Goal: Find specific page/section: Find specific page/section

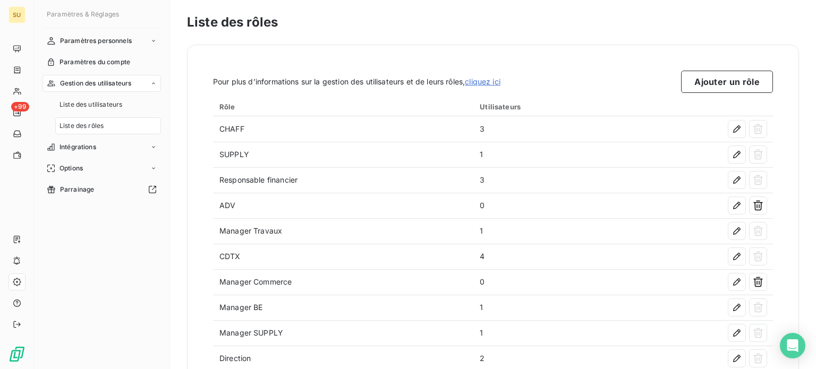
scroll to position [49, 0]
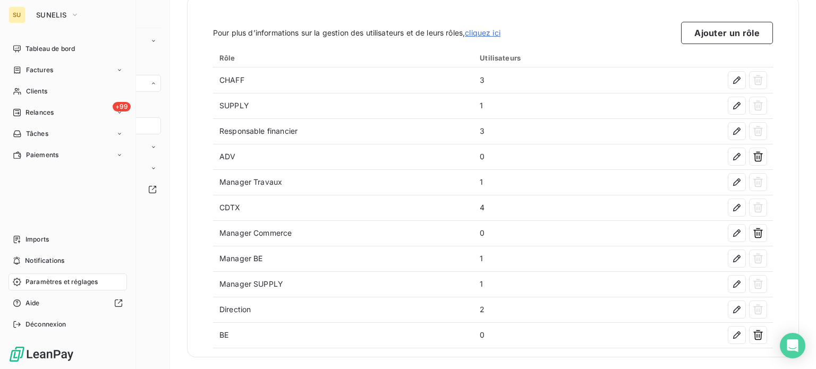
click at [16, 19] on div "SU" at bounding box center [17, 14] width 17 height 17
click at [49, 72] on span "Factures" at bounding box center [39, 70] width 27 height 10
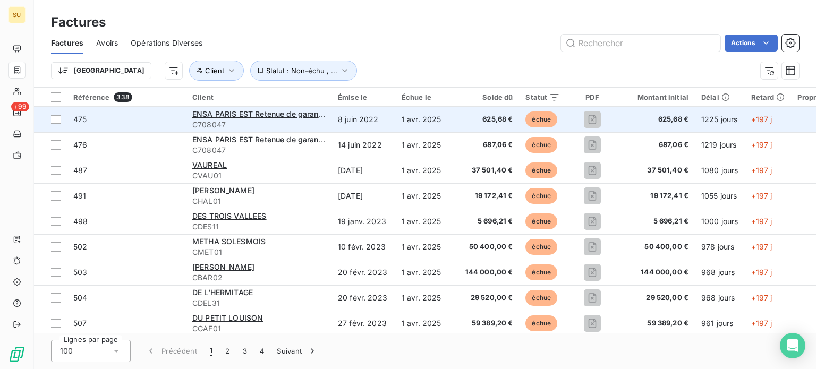
drag, startPoint x: 185, startPoint y: 96, endPoint x: 75, endPoint y: 119, distance: 111.7
click at [75, 119] on span "475" at bounding box center [79, 119] width 13 height 9
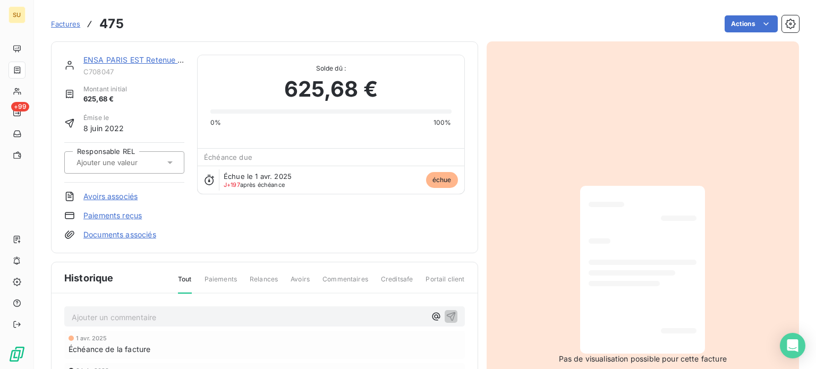
click at [170, 159] on icon at bounding box center [170, 162] width 11 height 11
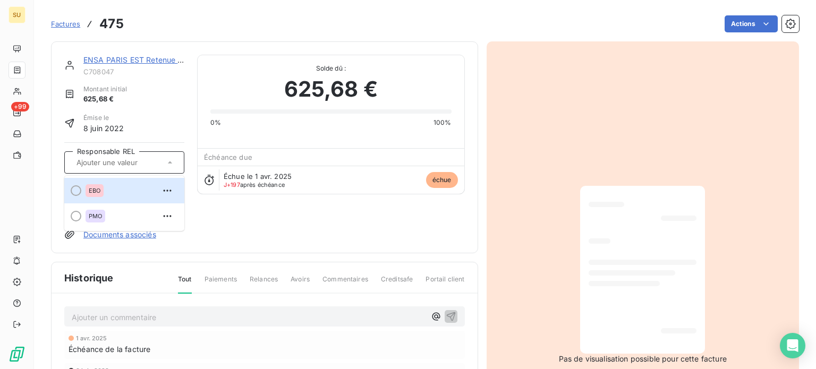
click at [170, 159] on icon at bounding box center [170, 162] width 11 height 11
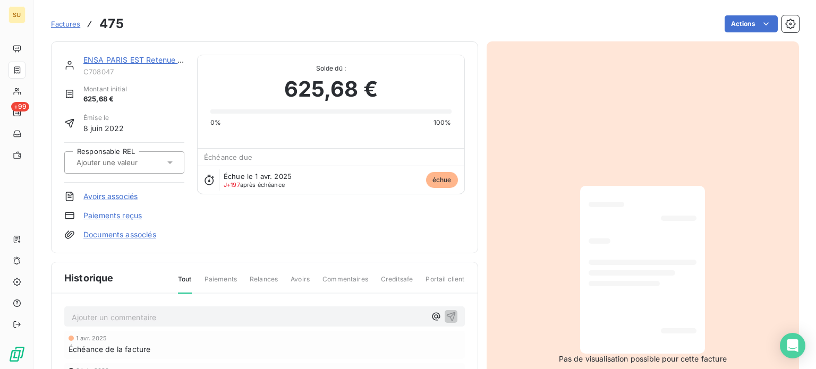
click at [62, 25] on span "Factures" at bounding box center [65, 24] width 29 height 9
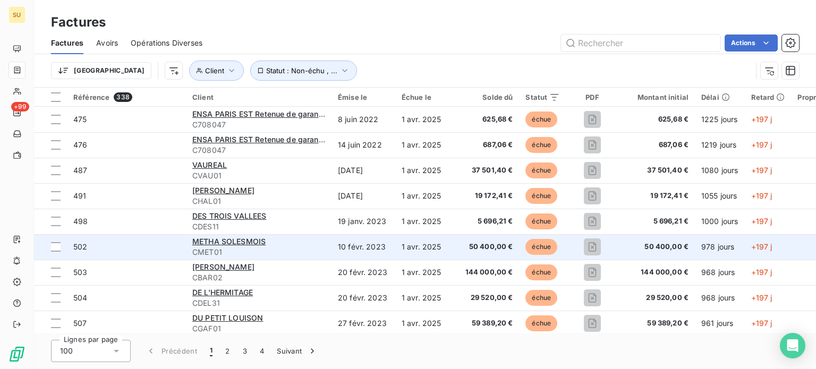
click at [83, 247] on span "502" at bounding box center [80, 246] width 14 height 9
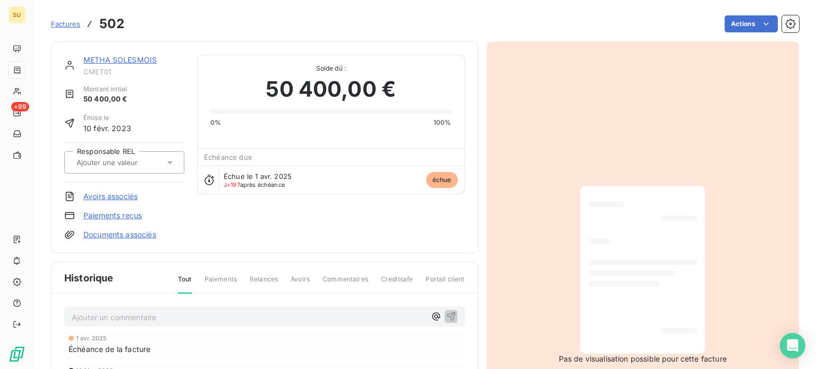
click at [69, 23] on span "Factures" at bounding box center [65, 24] width 29 height 9
